Goal: Ask a question

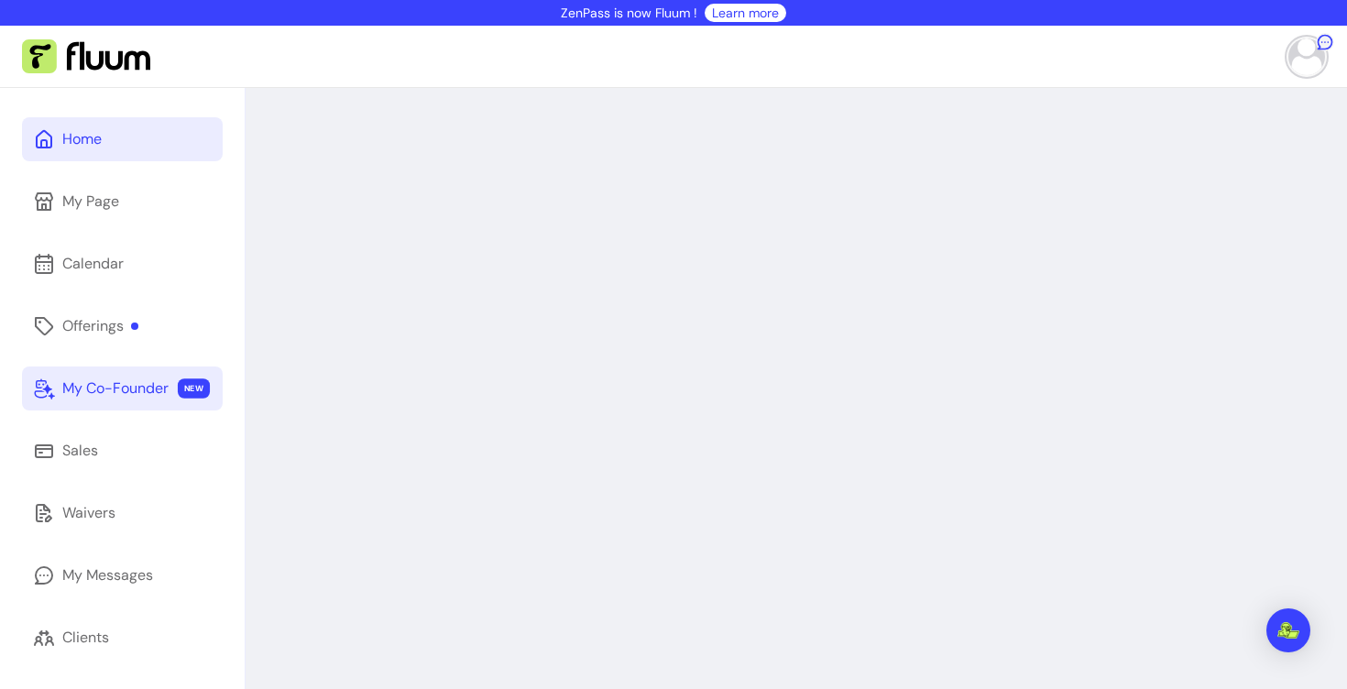
click at [124, 402] on link "My Co-Founder NEW" at bounding box center [122, 389] width 201 height 44
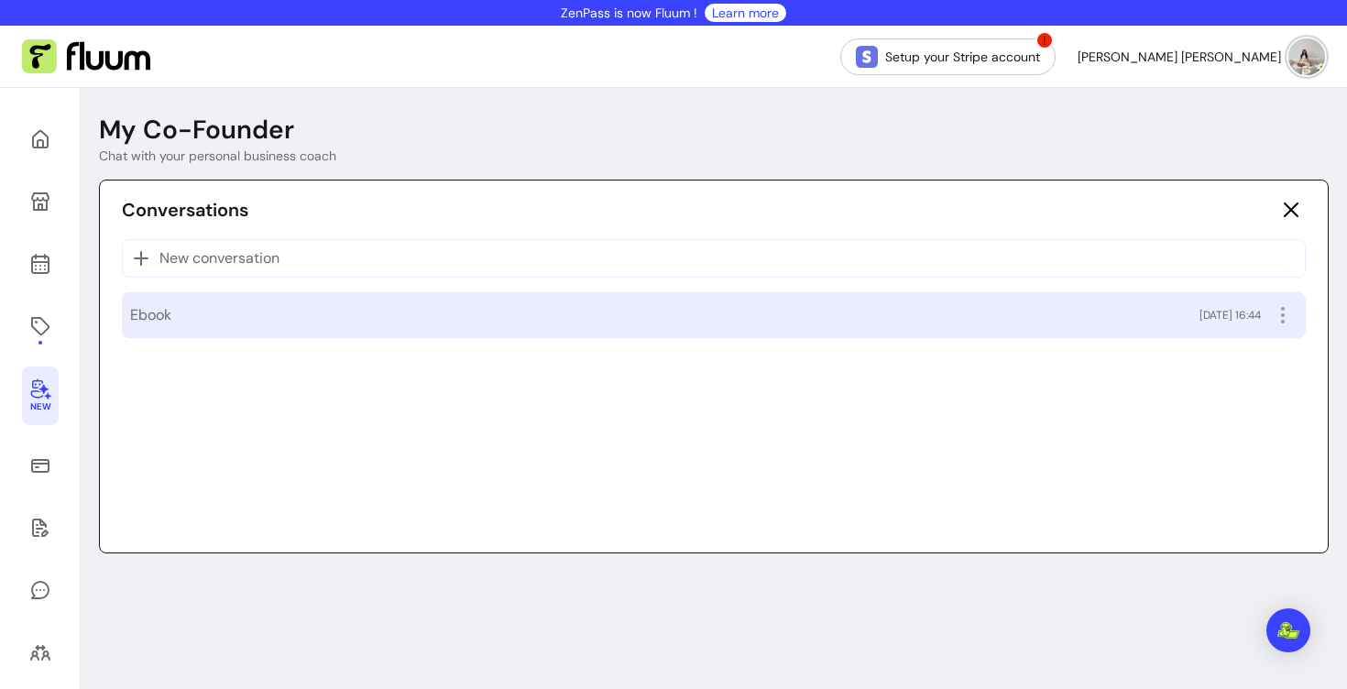
click at [200, 321] on div "Ebook 10/08/2025 16:44" at bounding box center [714, 315] width 1168 height 29
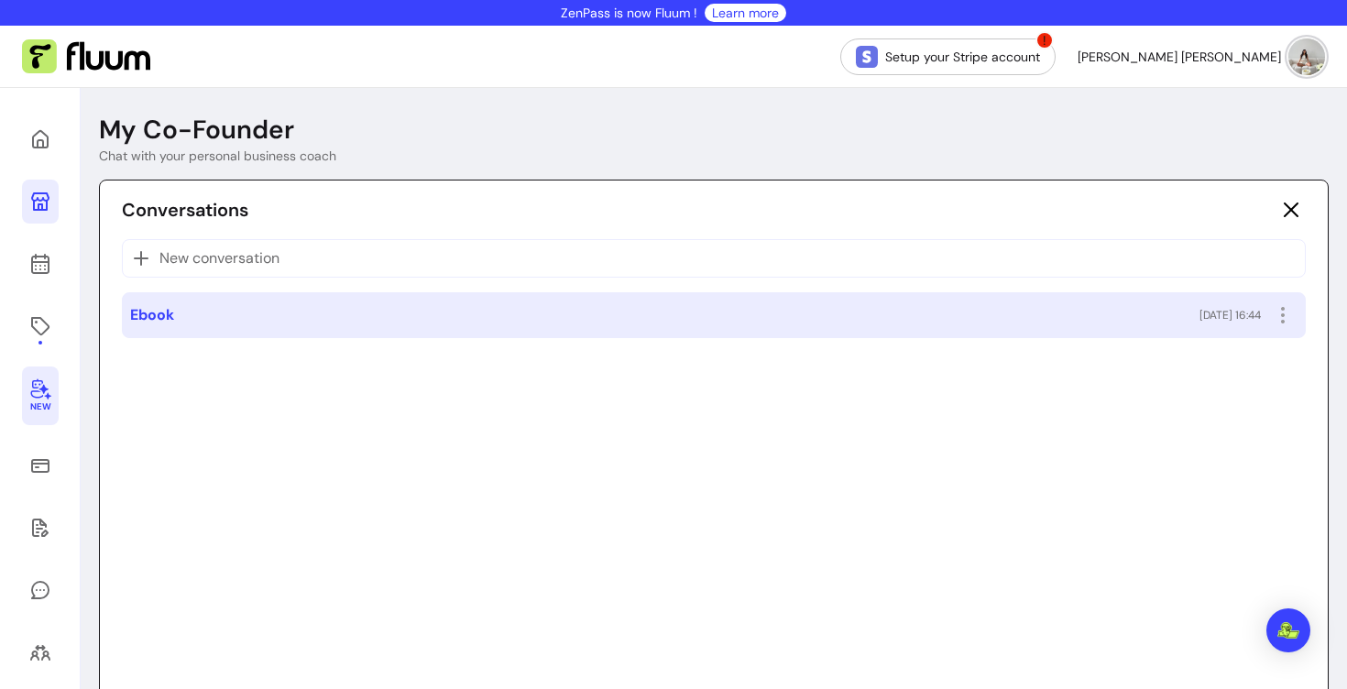
click at [33, 203] on icon at bounding box center [40, 201] width 18 height 18
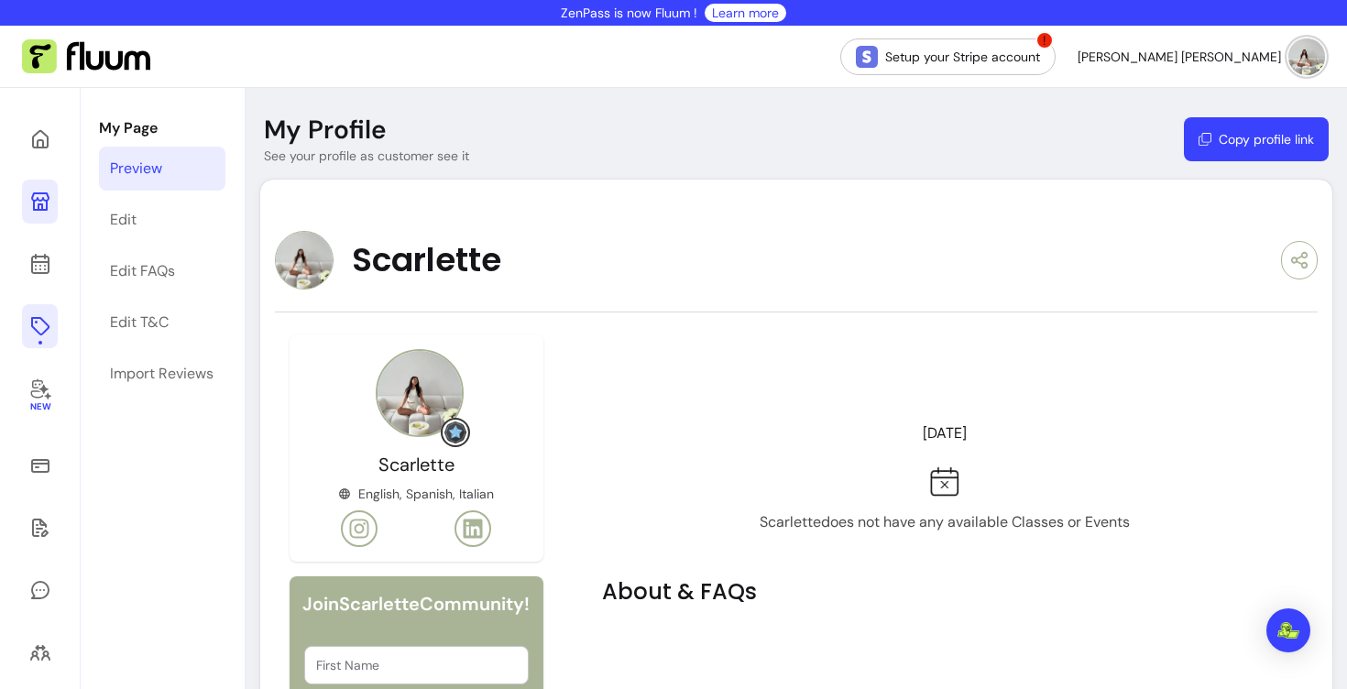
click at [37, 318] on icon at bounding box center [39, 326] width 18 height 18
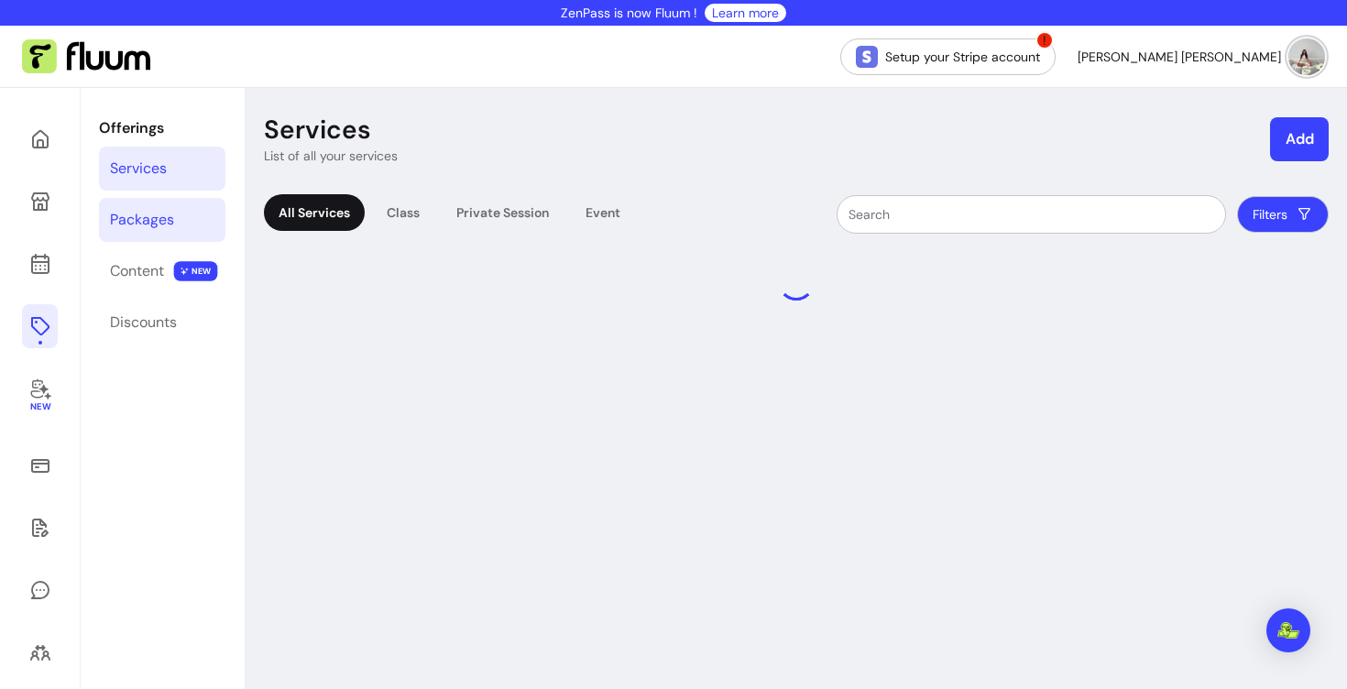
click at [170, 236] on link "Packages" at bounding box center [162, 220] width 126 height 44
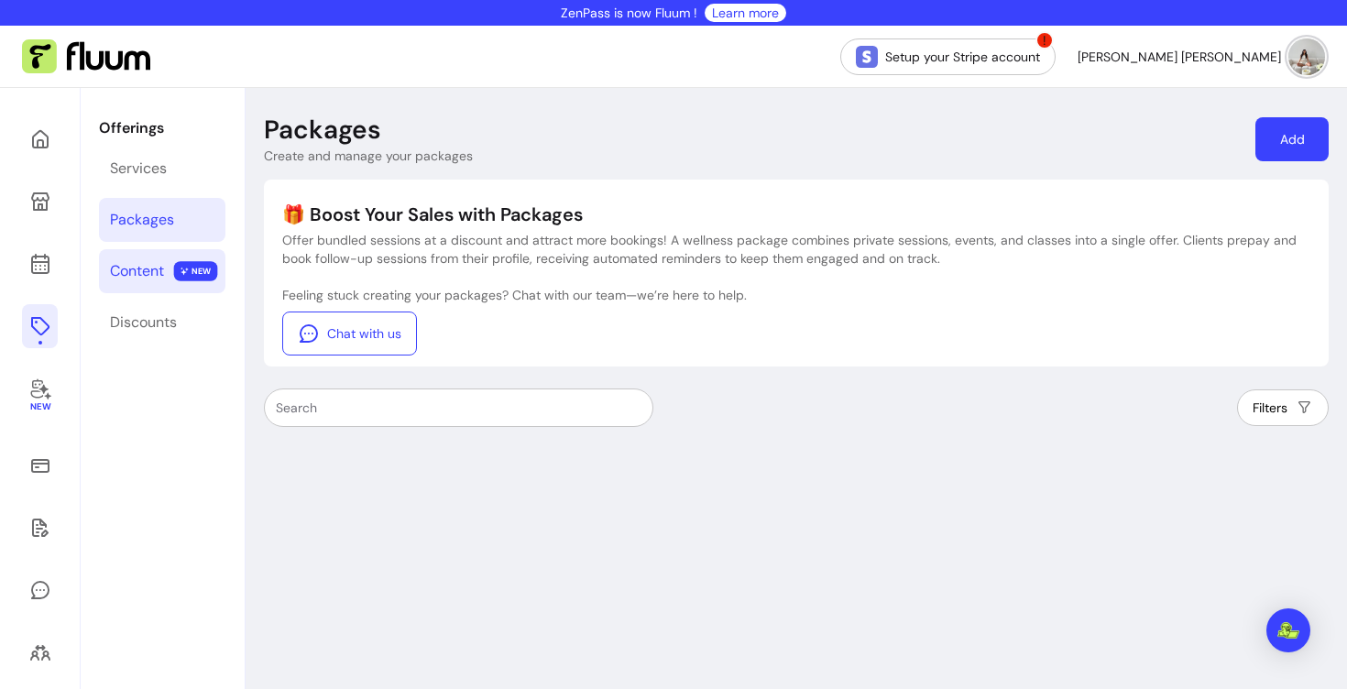
click at [145, 290] on link "Content NEW" at bounding box center [162, 271] width 126 height 44
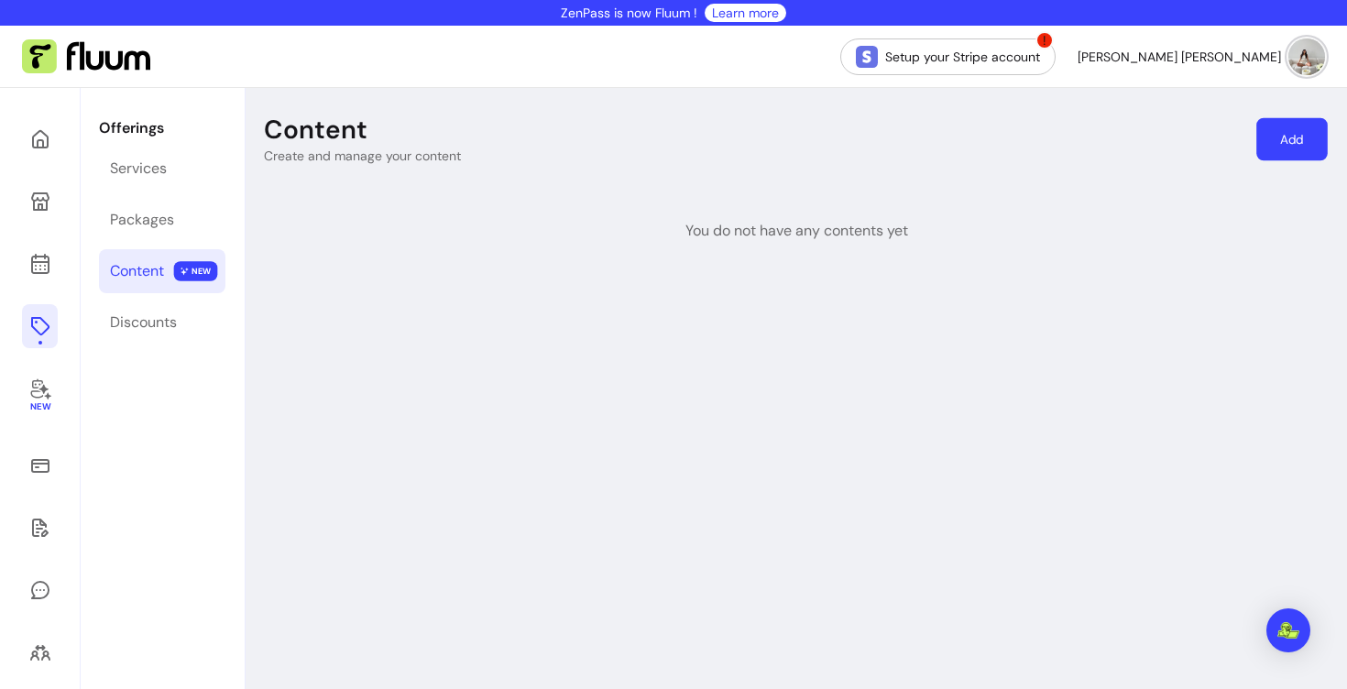
click at [1281, 148] on link "Add" at bounding box center [1291, 139] width 71 height 43
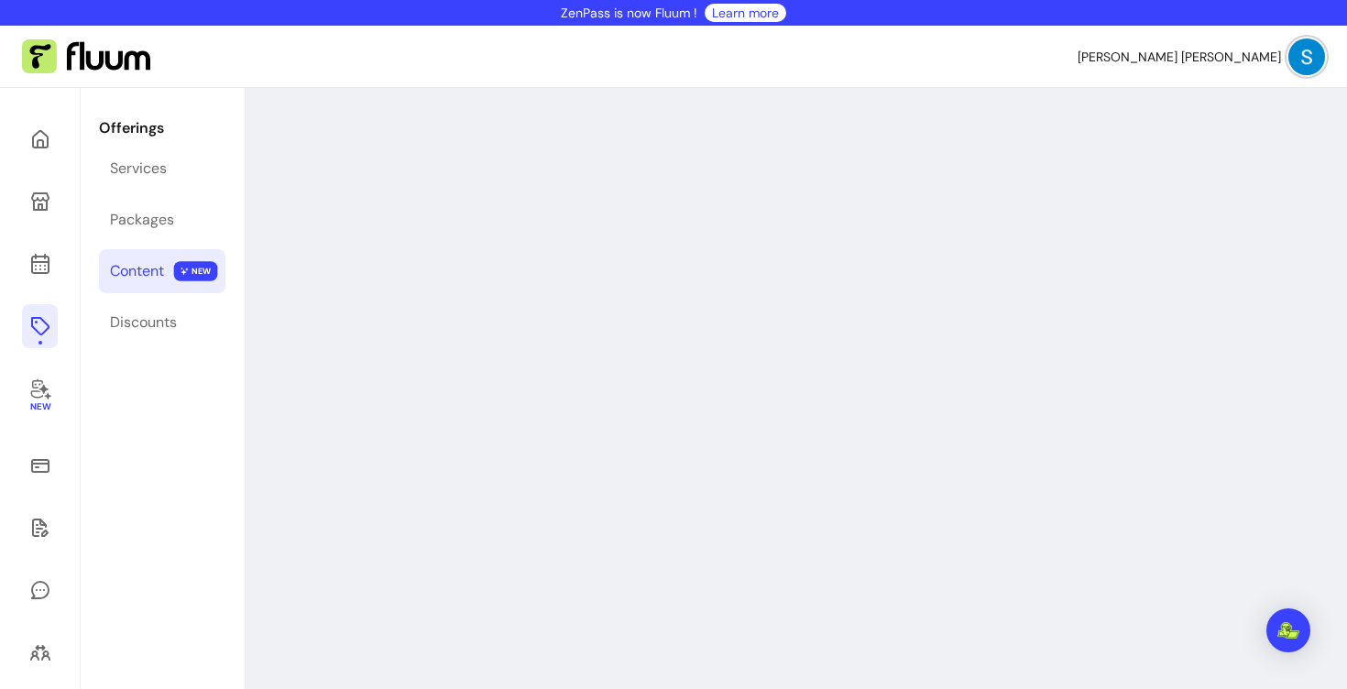
select select "***"
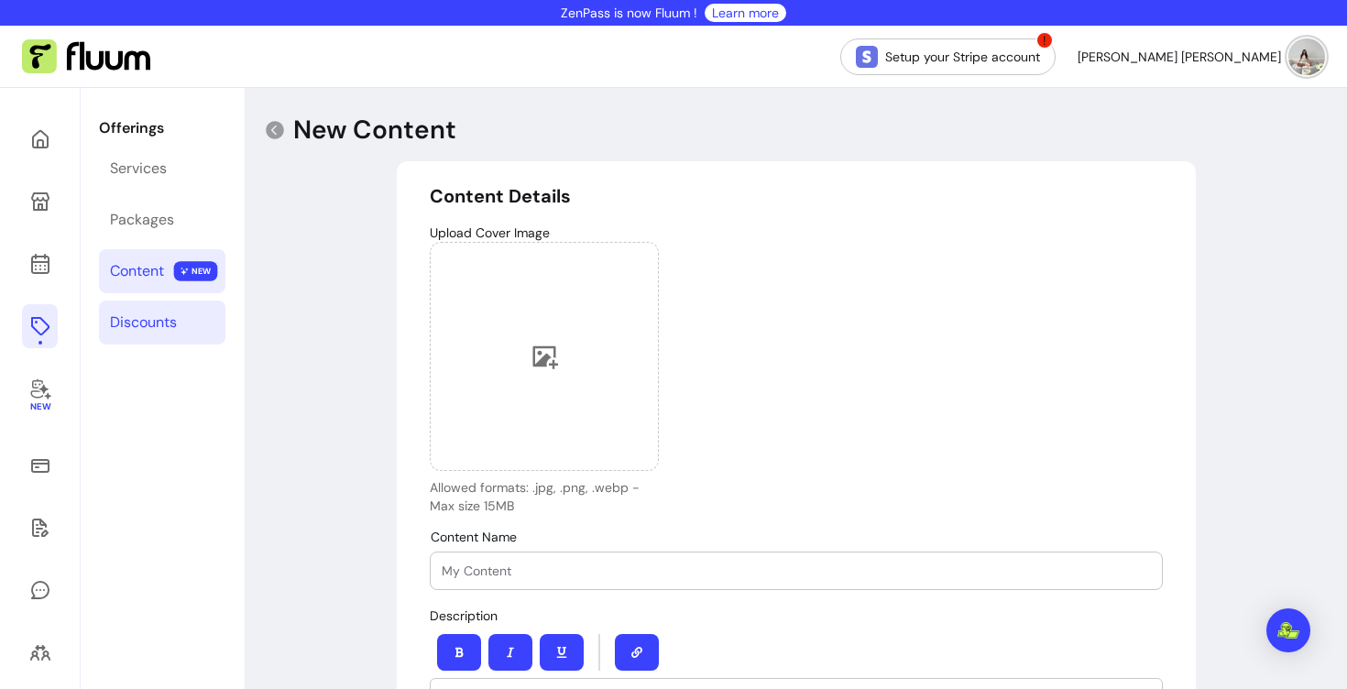
click at [140, 322] on div "Discounts" at bounding box center [143, 323] width 67 height 22
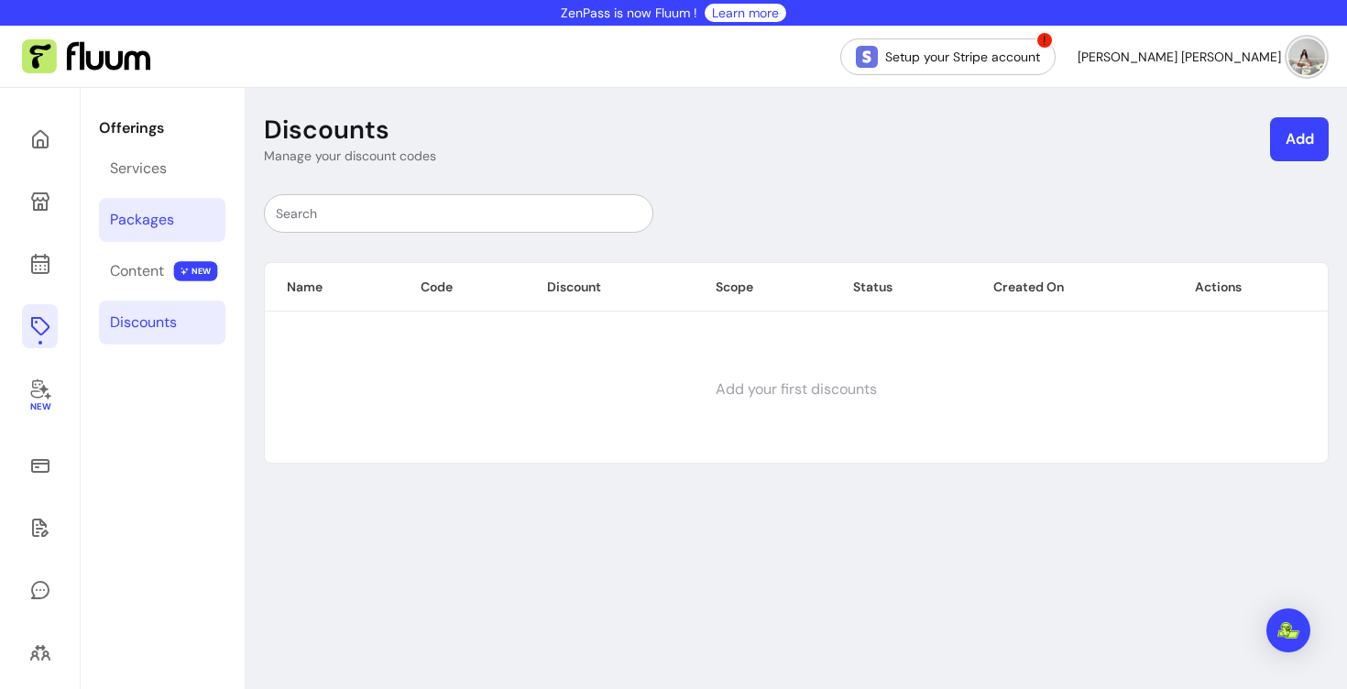
click at [149, 222] on div "Packages" at bounding box center [142, 220] width 64 height 22
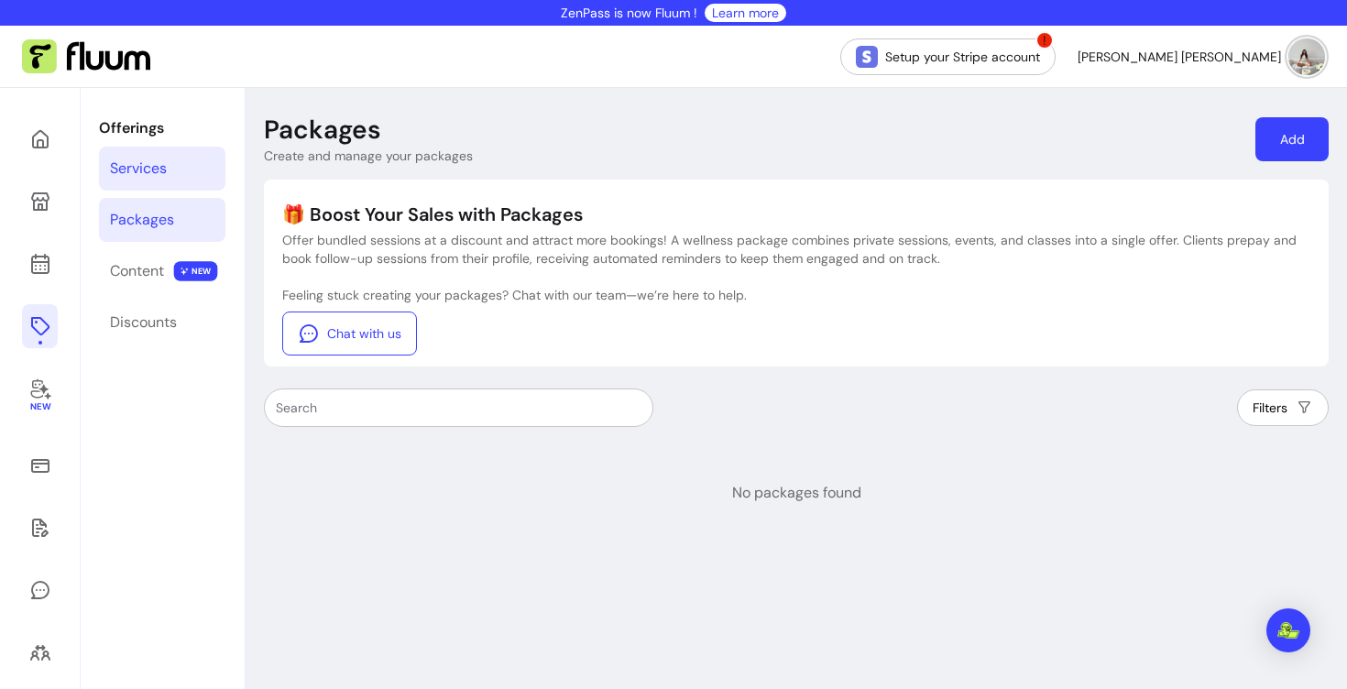
click at [165, 164] on div "Services" at bounding box center [138, 169] width 57 height 22
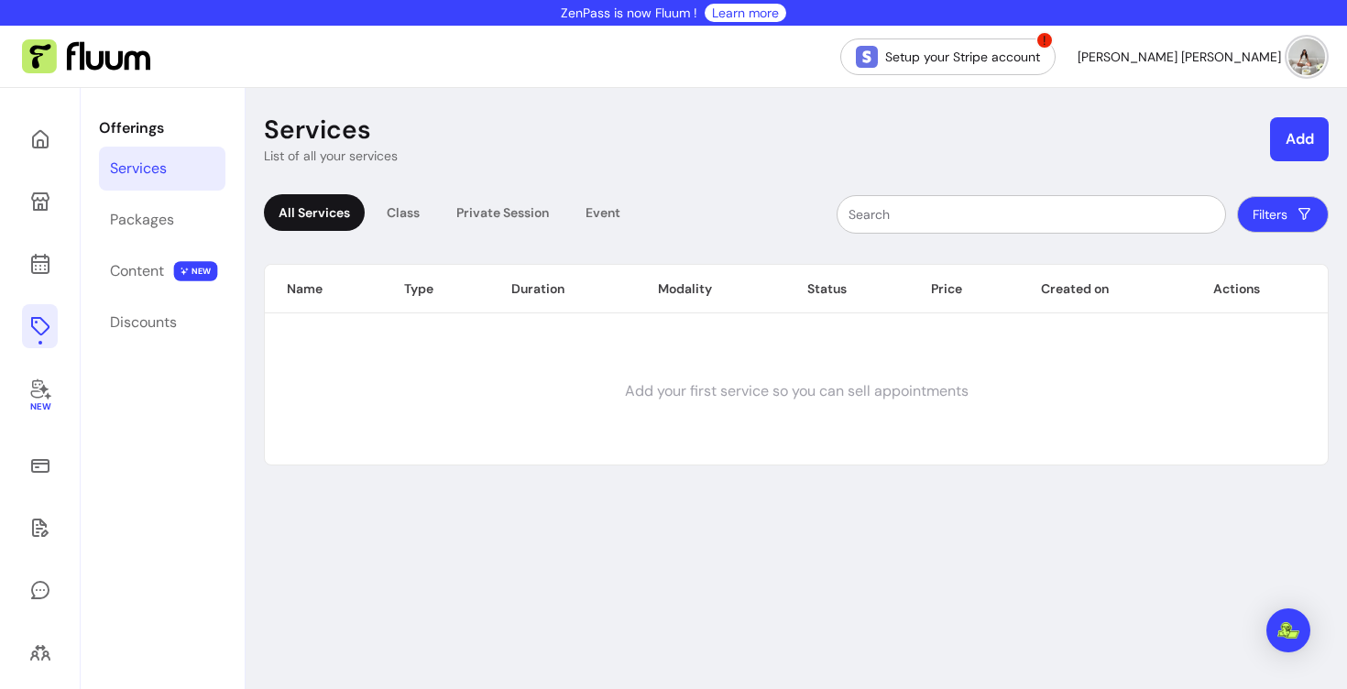
click at [1294, 135] on button "Add" at bounding box center [1299, 139] width 59 height 44
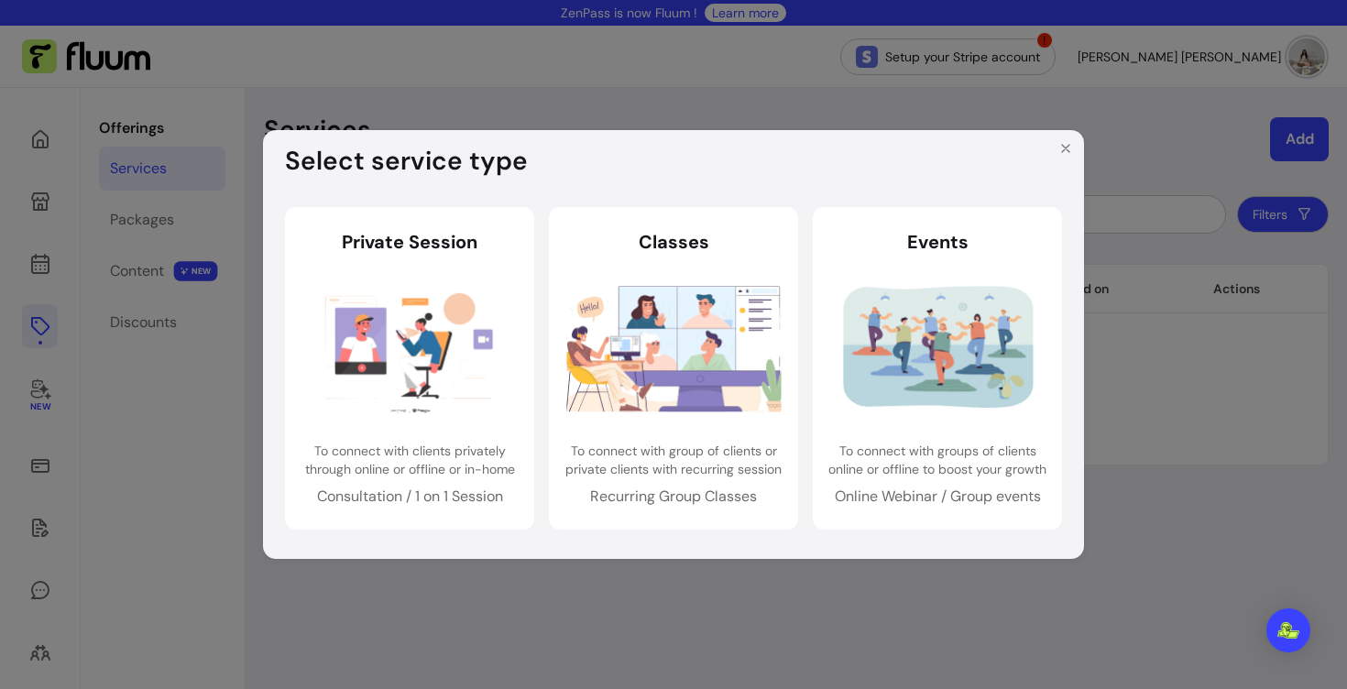
click at [1177, 444] on div "Select service type Private Session Private Session To connect with clients pri…" at bounding box center [673, 344] width 1347 height 689
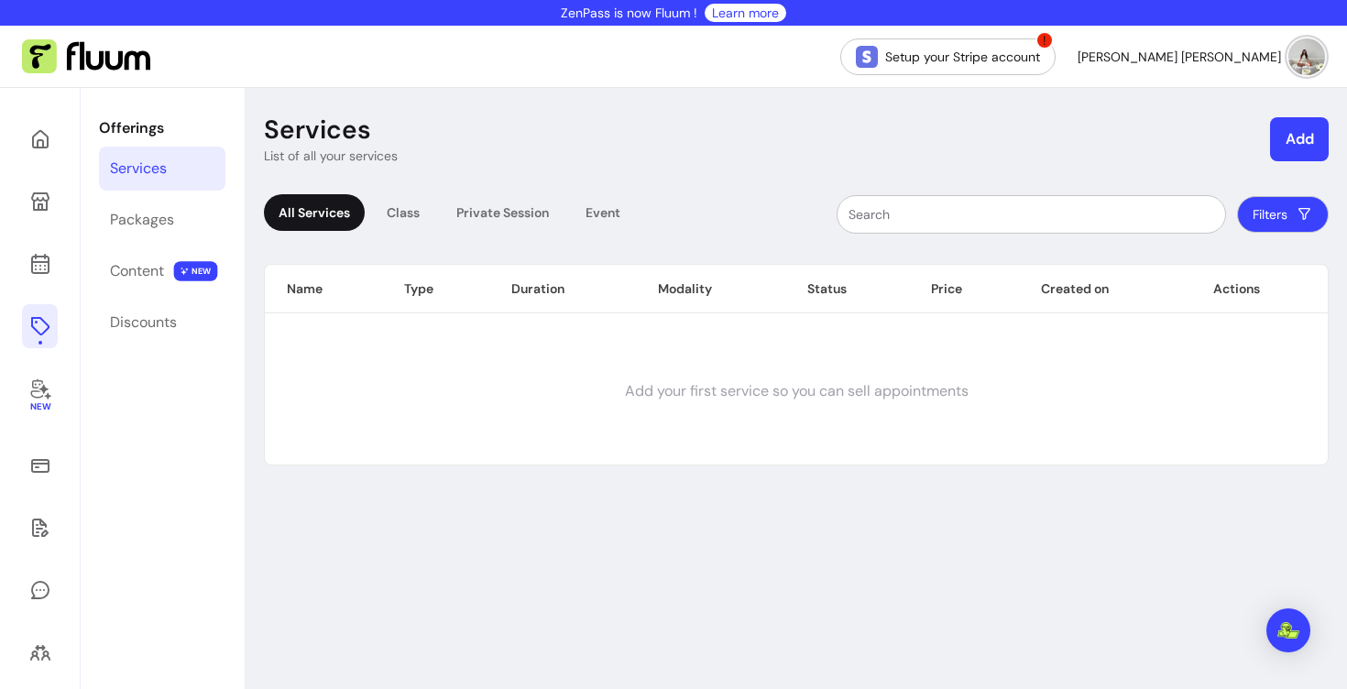
click at [545, 231] on div "All Services Class Private Session Event" at bounding box center [449, 214] width 371 height 40
click at [530, 221] on div "Private Session" at bounding box center [503, 212] width 122 height 37
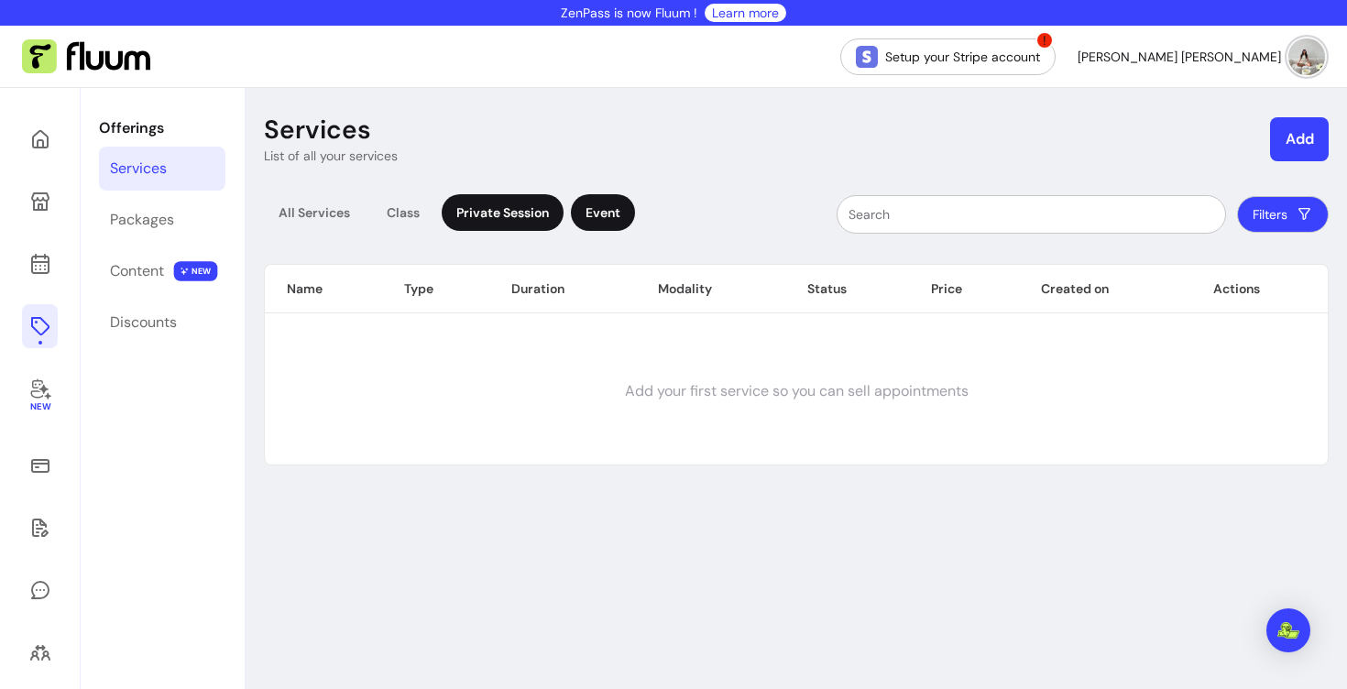
click at [620, 210] on div "Event" at bounding box center [603, 212] width 64 height 37
click at [168, 232] on link "Packages" at bounding box center [162, 220] width 126 height 44
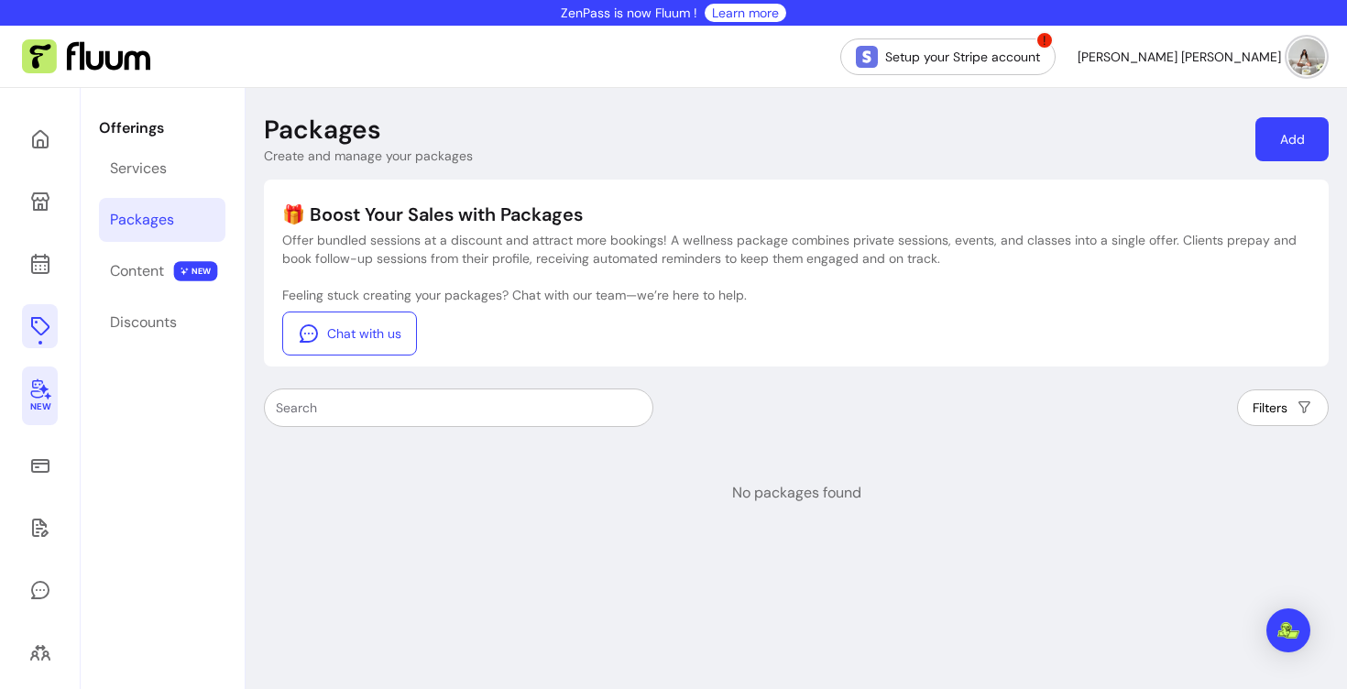
click at [35, 392] on icon at bounding box center [40, 389] width 22 height 22
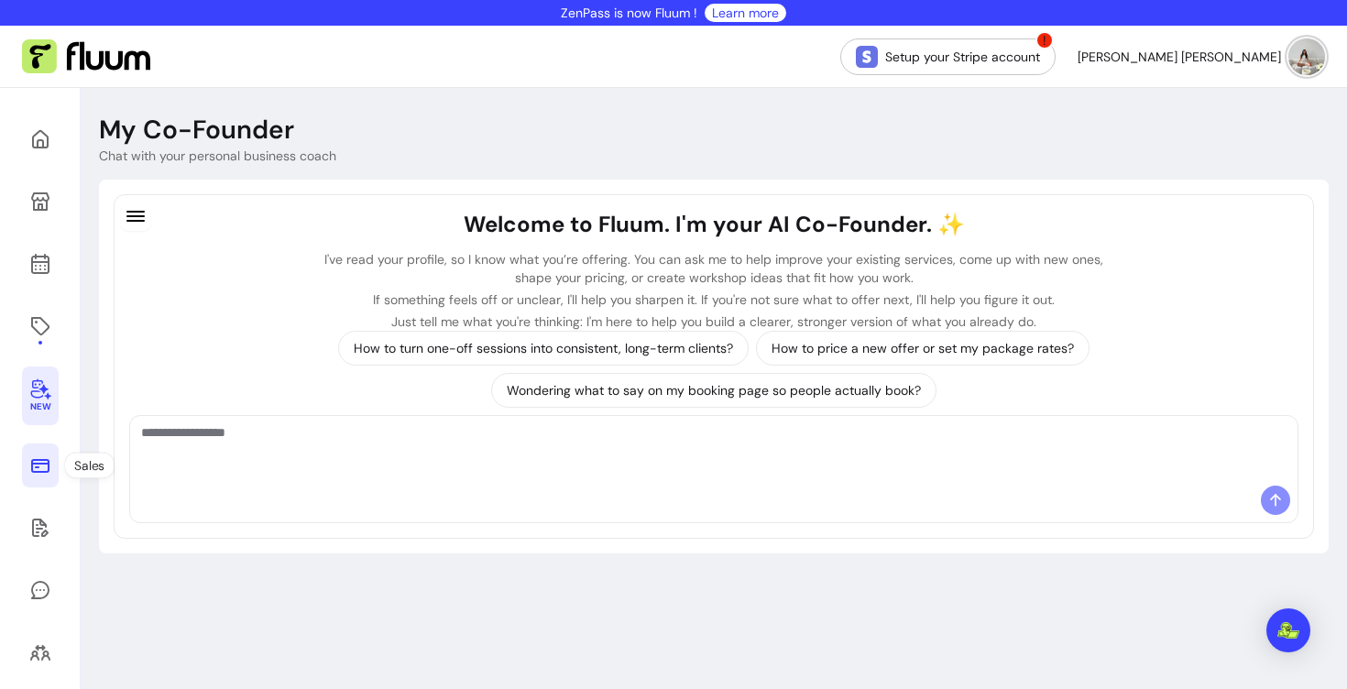
click at [51, 485] on link at bounding box center [40, 466] width 37 height 44
click at [51, 477] on link at bounding box center [40, 466] width 37 height 44
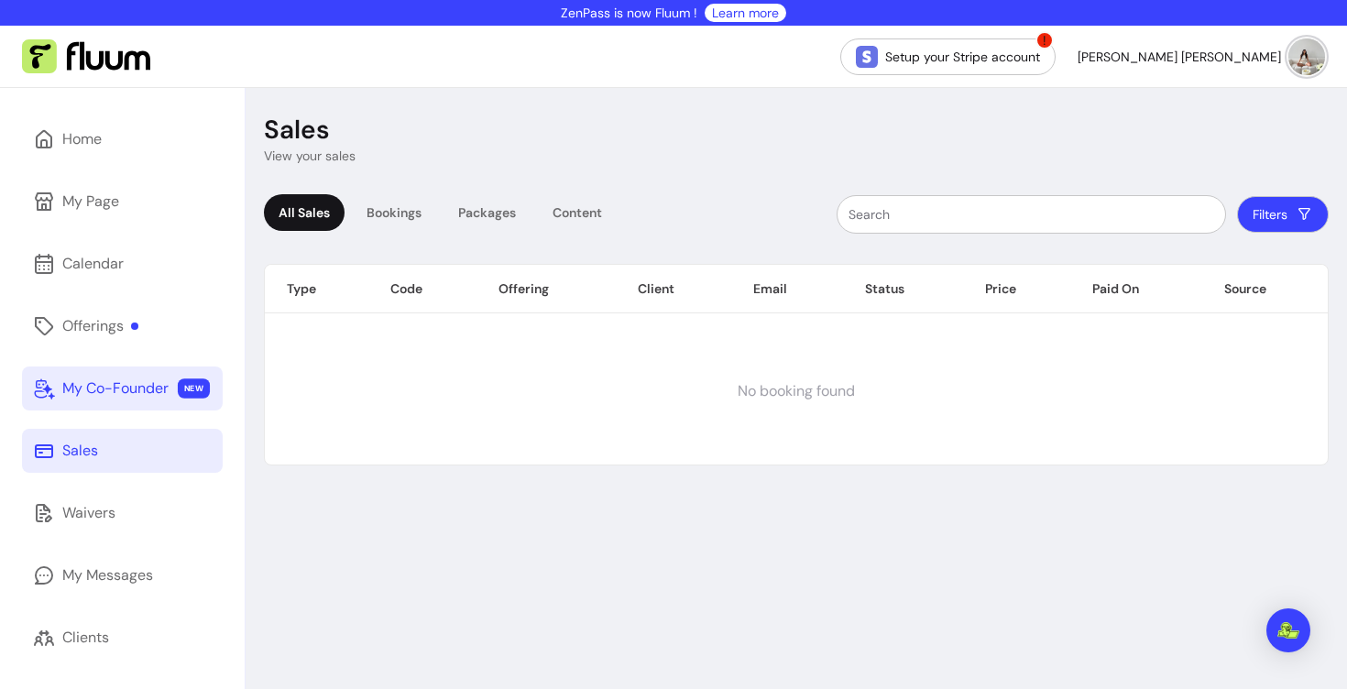
click at [114, 381] on div "My Co-Founder" at bounding box center [115, 389] width 106 height 22
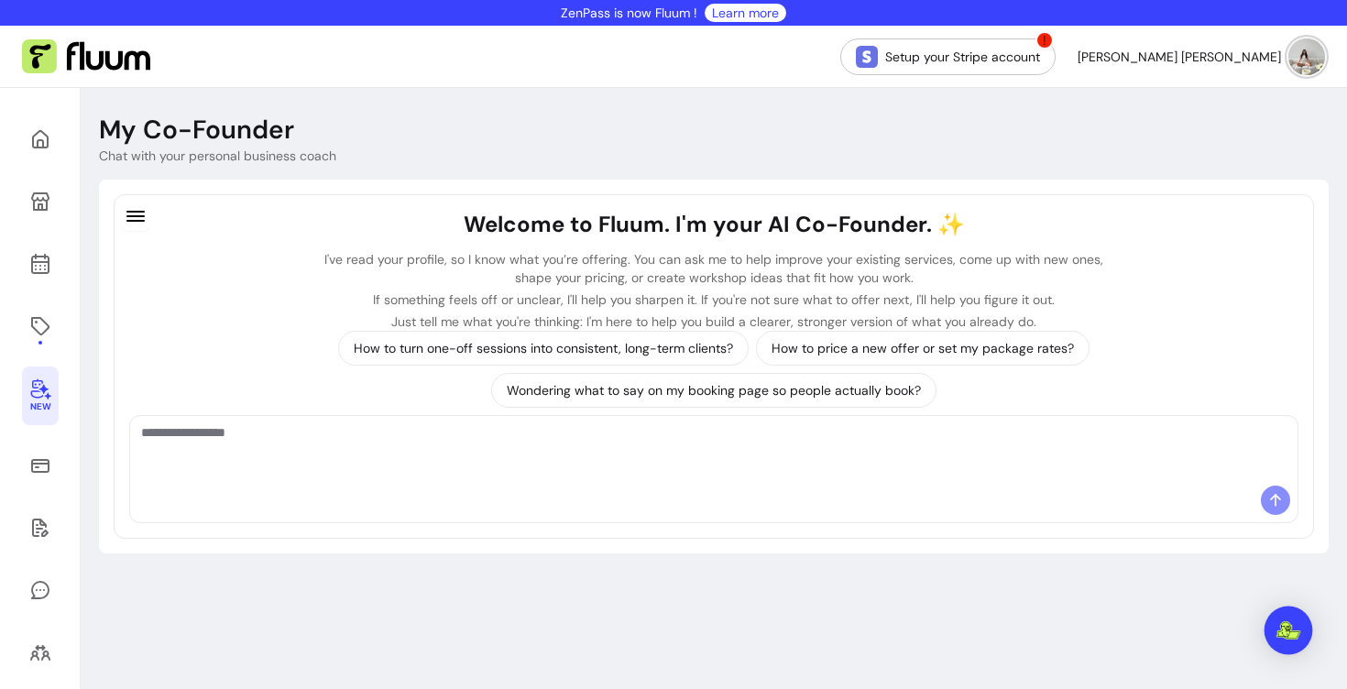
click at [1282, 643] on div "Open Intercom Messenger" at bounding box center [1289, 631] width 49 height 49
click at [1283, 640] on div "My Co-Founder Chat with your personal business coach Welcome to Fluum. I'm your…" at bounding box center [714, 489] width 1267 height 803
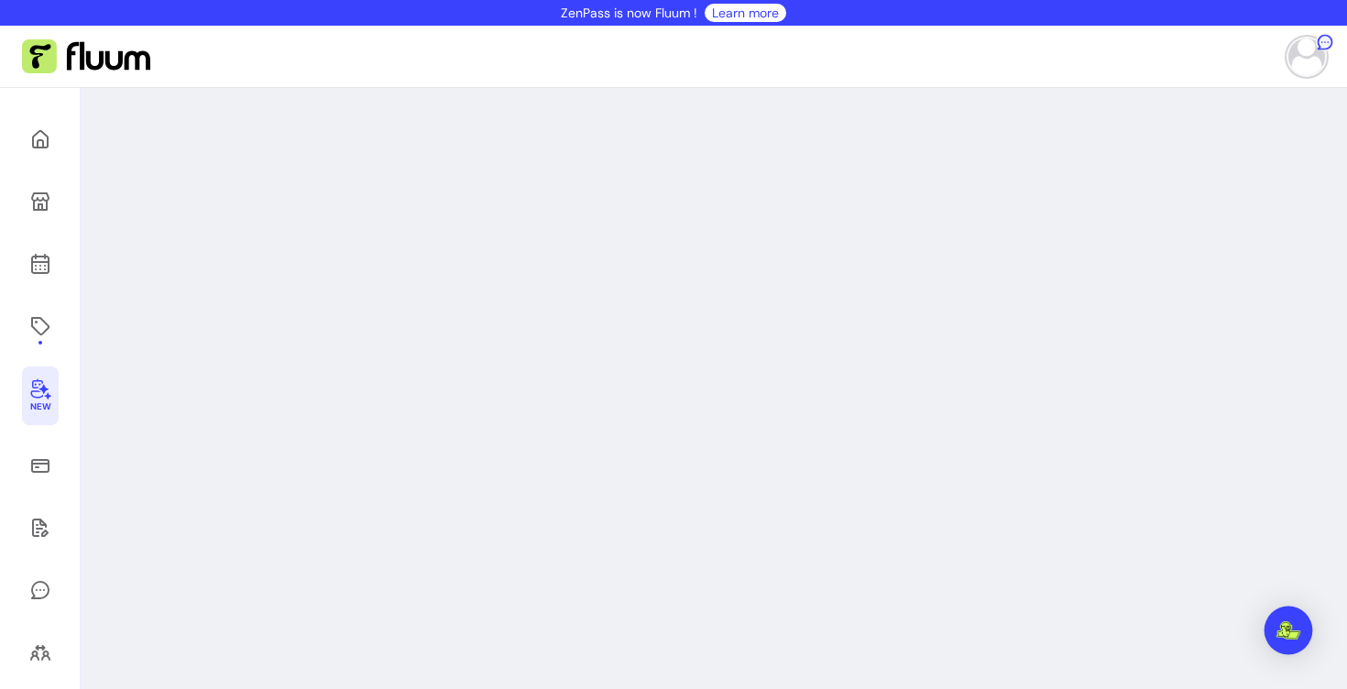
click at [1285, 630] on img "Open Intercom Messenger" at bounding box center [1289, 630] width 24 height 18
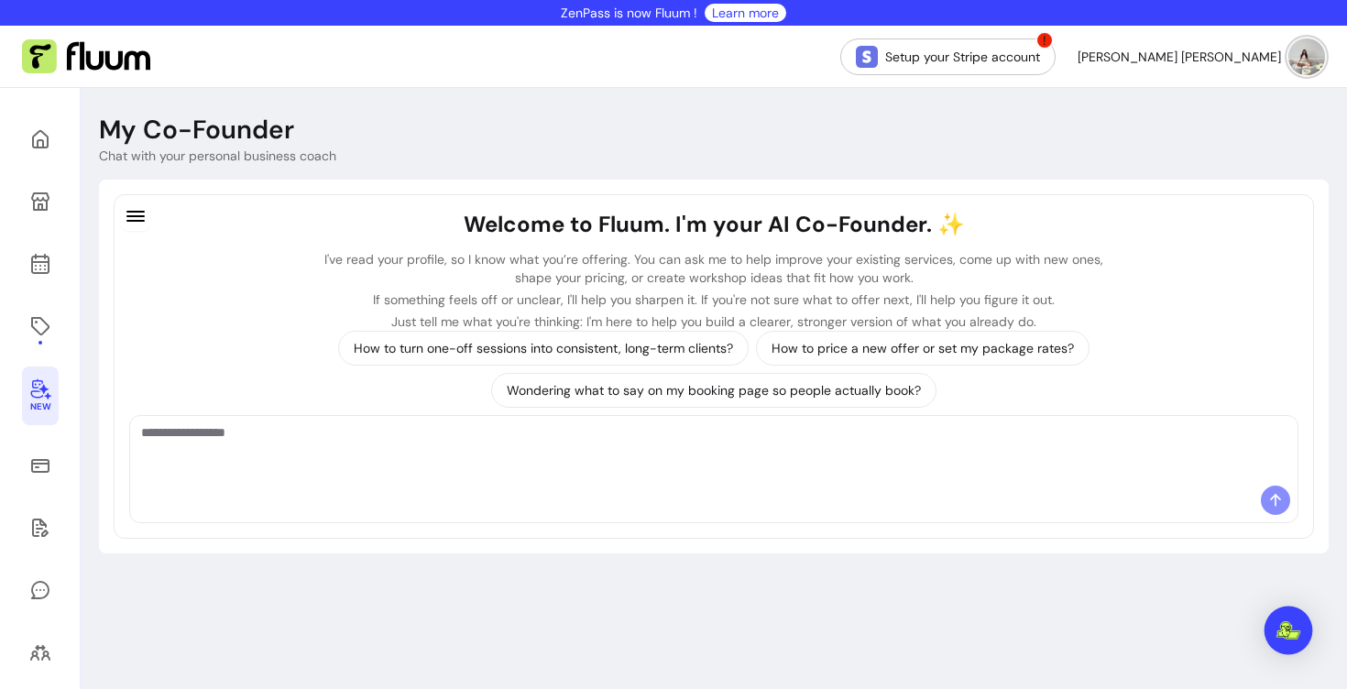
click at [1273, 633] on div "Open Intercom Messenger" at bounding box center [1289, 631] width 49 height 49
